Goal: Information Seeking & Learning: Learn about a topic

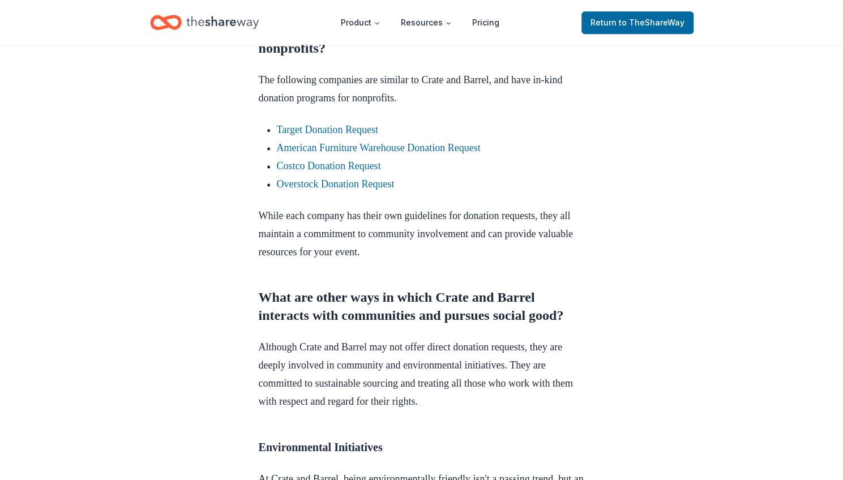
scroll to position [725, 0]
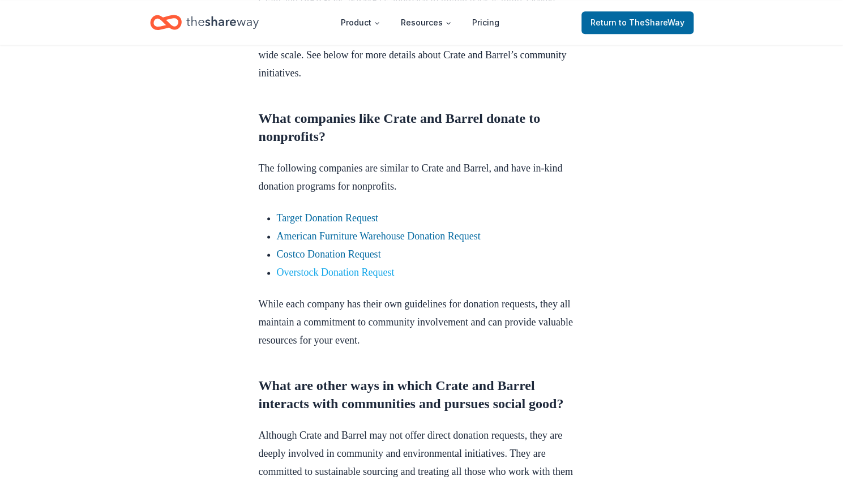
click at [292, 278] on link "Overstock Donation Request" at bounding box center [336, 272] width 118 height 11
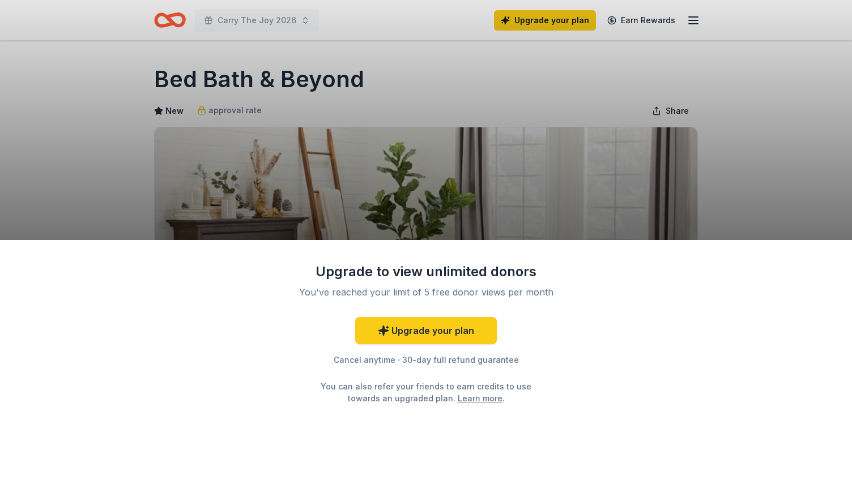
click at [780, 154] on div "Upgrade to view unlimited donors You've reached your limit of 5 free donor view…" at bounding box center [426, 240] width 852 height 480
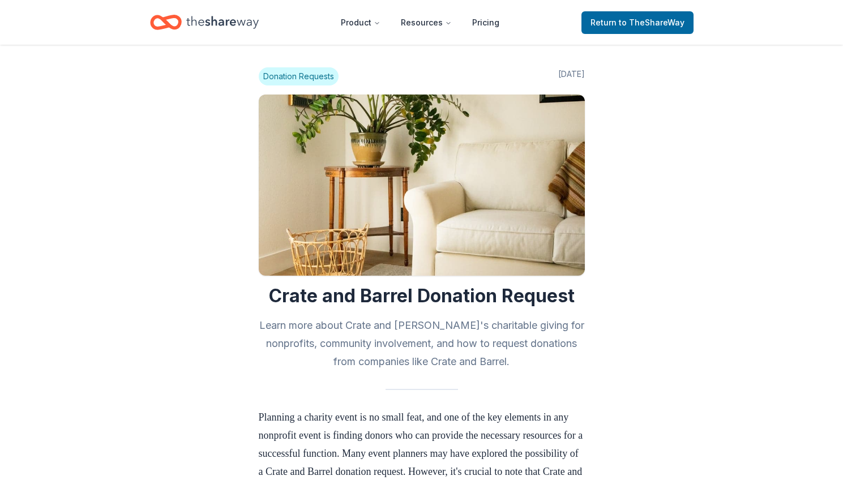
scroll to position [725, 0]
